Goal: Task Accomplishment & Management: Use online tool/utility

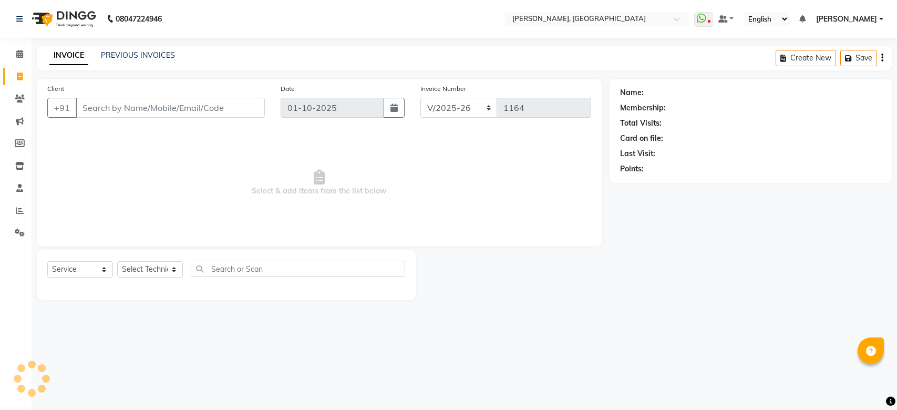
select select "3755"
select select "service"
click at [169, 109] on input "Client" at bounding box center [170, 108] width 189 height 20
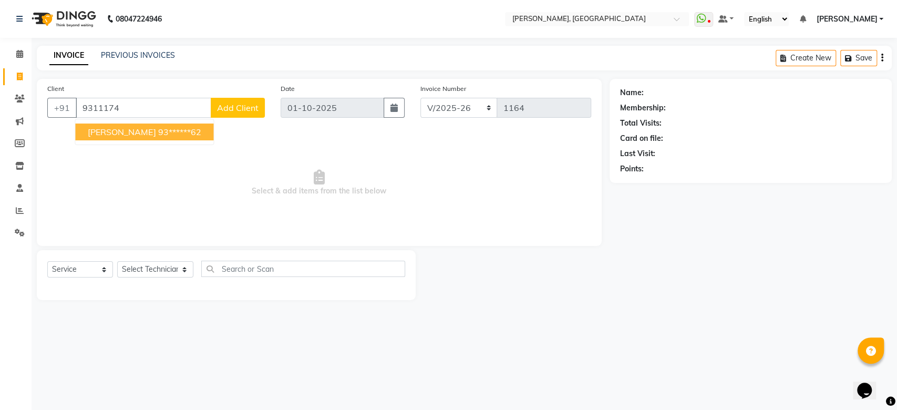
click at [158, 130] on ngb-highlight "93******62" at bounding box center [179, 132] width 43 height 11
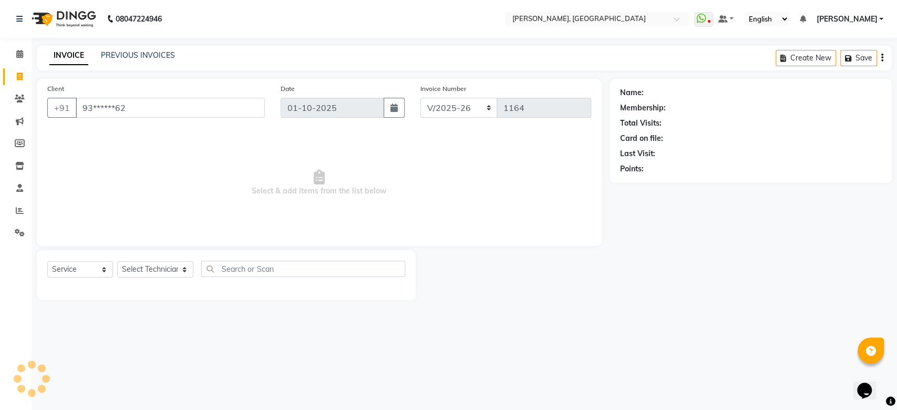
type input "93******62"
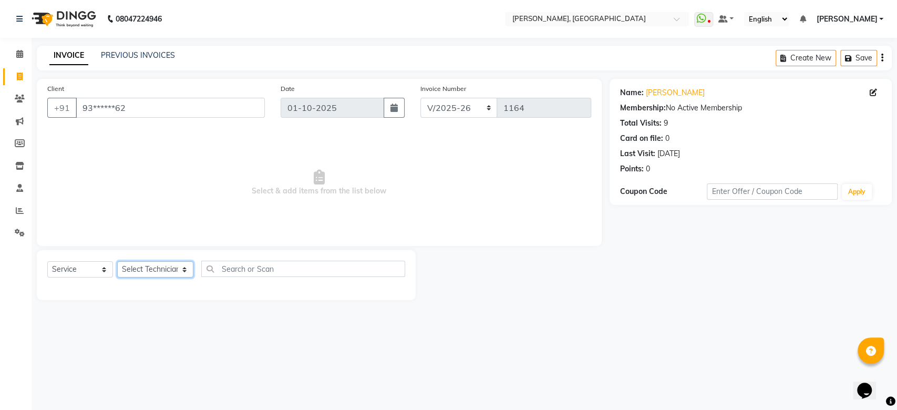
click at [158, 272] on select "Select Technician [PERSON_NAME] MANAGER GREEN [PERSON_NAME] Shruti [PERSON_NAME]" at bounding box center [155, 269] width 76 height 16
select select "60471"
click at [117, 261] on select "Select Technician [PERSON_NAME] MANAGER GREEN [PERSON_NAME] Shruti [PERSON_NAME]" at bounding box center [155, 269] width 76 height 16
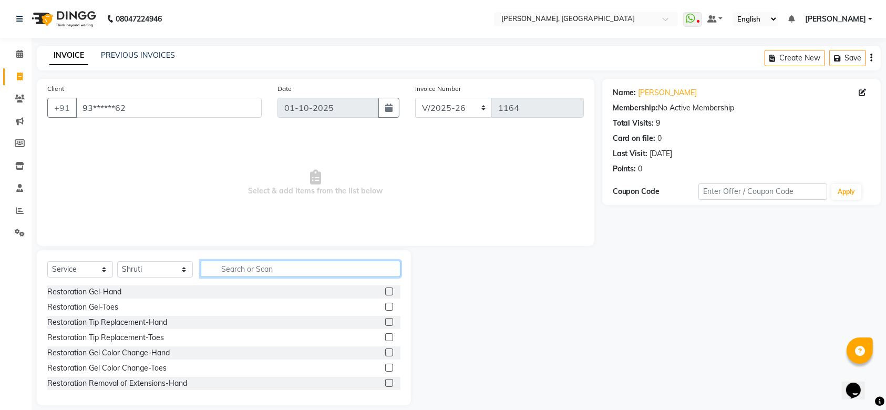
click at [260, 268] on input "text" at bounding box center [301, 269] width 200 height 16
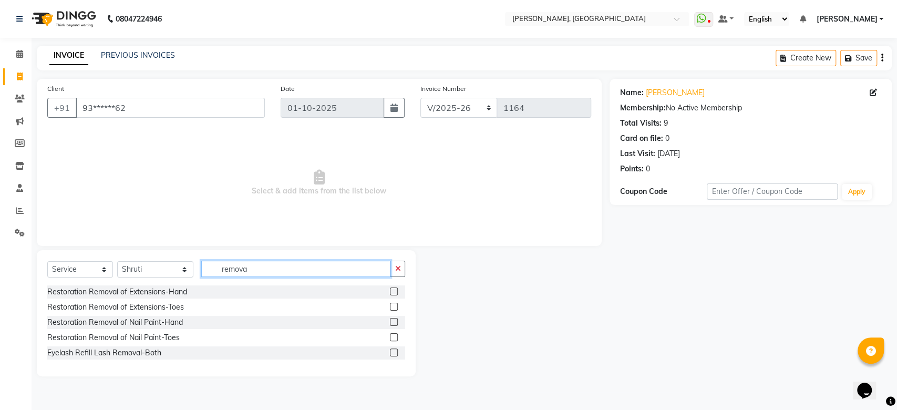
type input "remova"
click at [397, 292] on label at bounding box center [394, 292] width 8 height 8
click at [397, 292] on input "checkbox" at bounding box center [393, 292] width 7 height 7
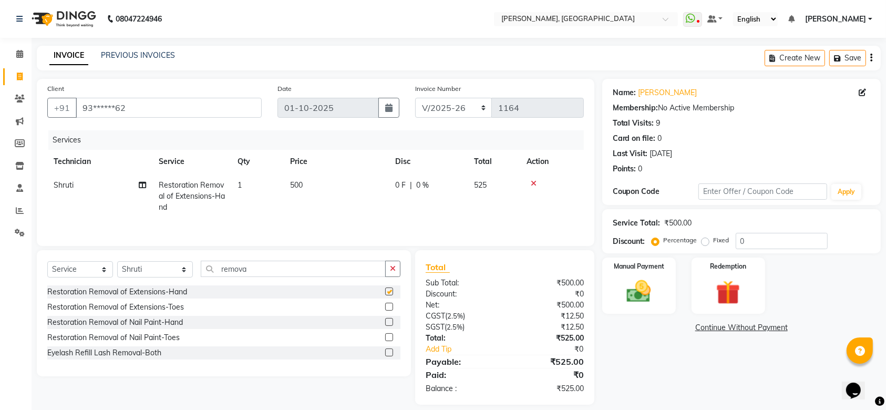
checkbox input "false"
click at [671, 291] on div "Manual Payment" at bounding box center [639, 286] width 77 height 59
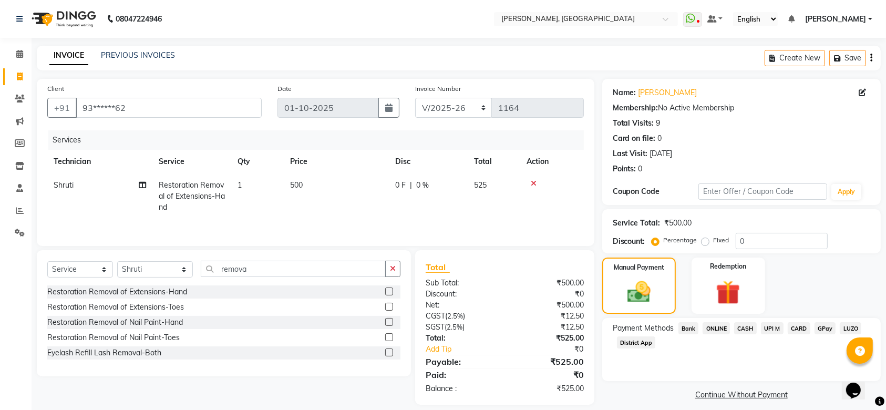
click at [748, 329] on span "CASH" at bounding box center [745, 328] width 23 height 12
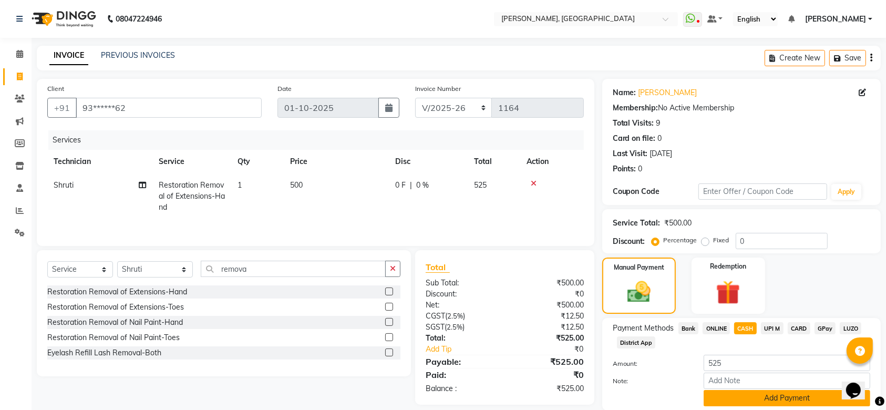
click at [773, 403] on button "Add Payment" at bounding box center [787, 398] width 167 height 16
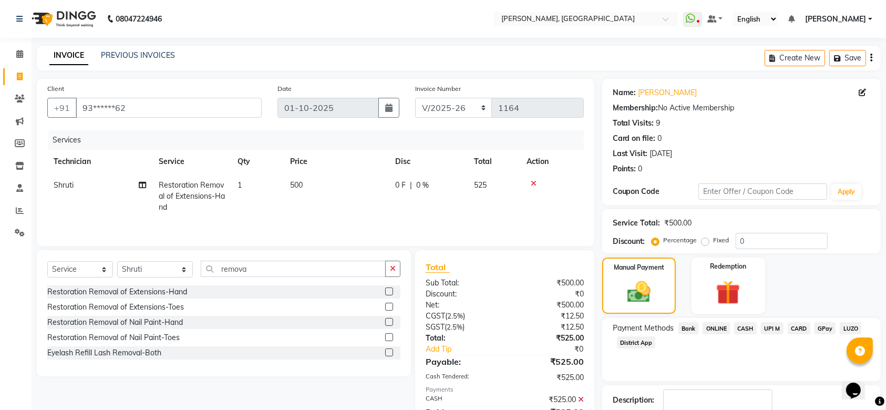
scroll to position [67, 0]
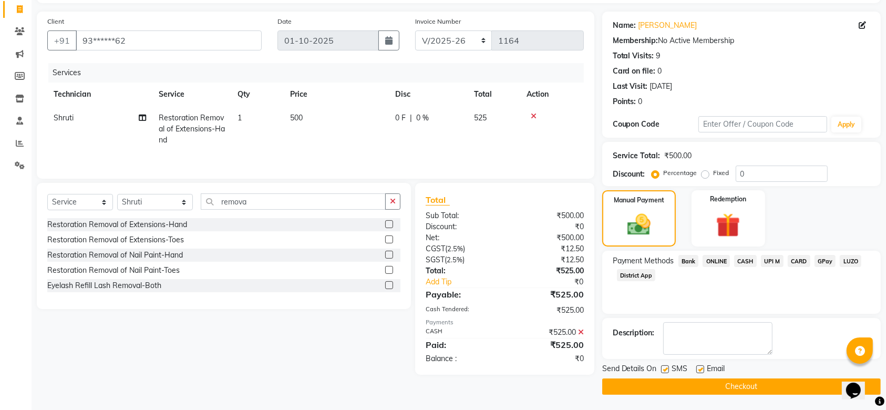
click at [745, 384] on button "Checkout" at bounding box center [741, 387] width 279 height 16
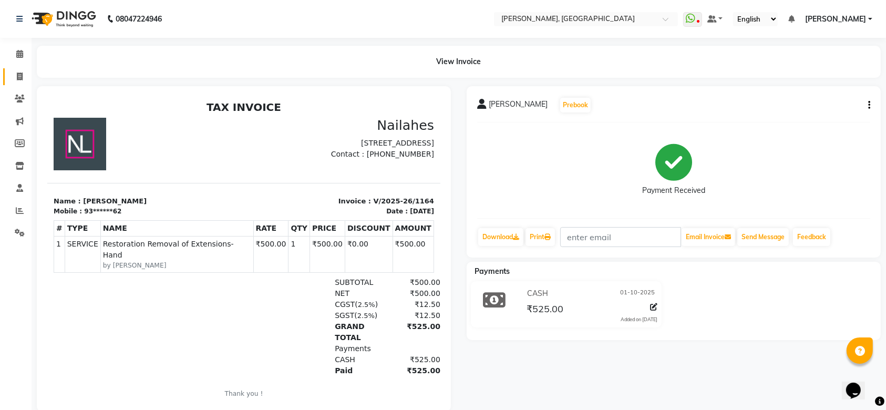
click at [21, 69] on link "Invoice" at bounding box center [15, 76] width 25 height 17
select select "service"
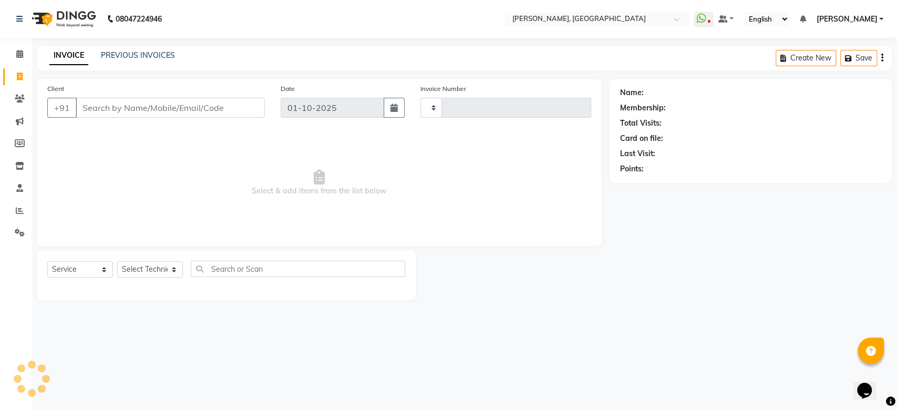
type input "1165"
select select "3755"
